Goal: Navigation & Orientation: Find specific page/section

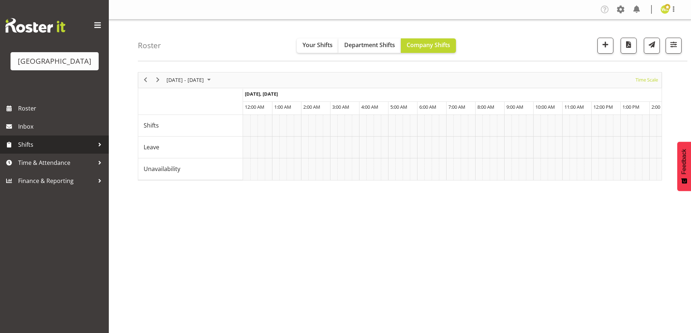
click at [28, 150] on span "Shifts" at bounding box center [56, 144] width 76 height 11
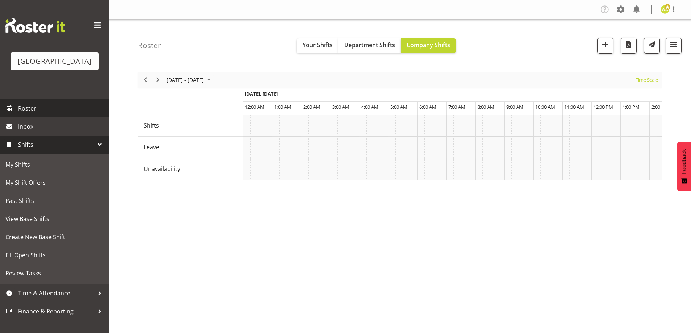
click at [24, 114] on span "Roster" at bounding box center [61, 108] width 87 height 11
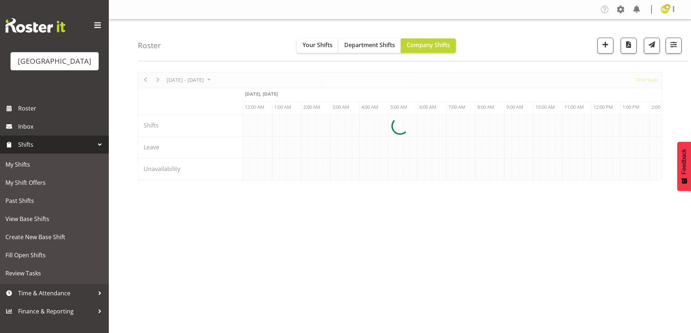
scroll to position [0, 696]
